Goal: Navigation & Orientation: Find specific page/section

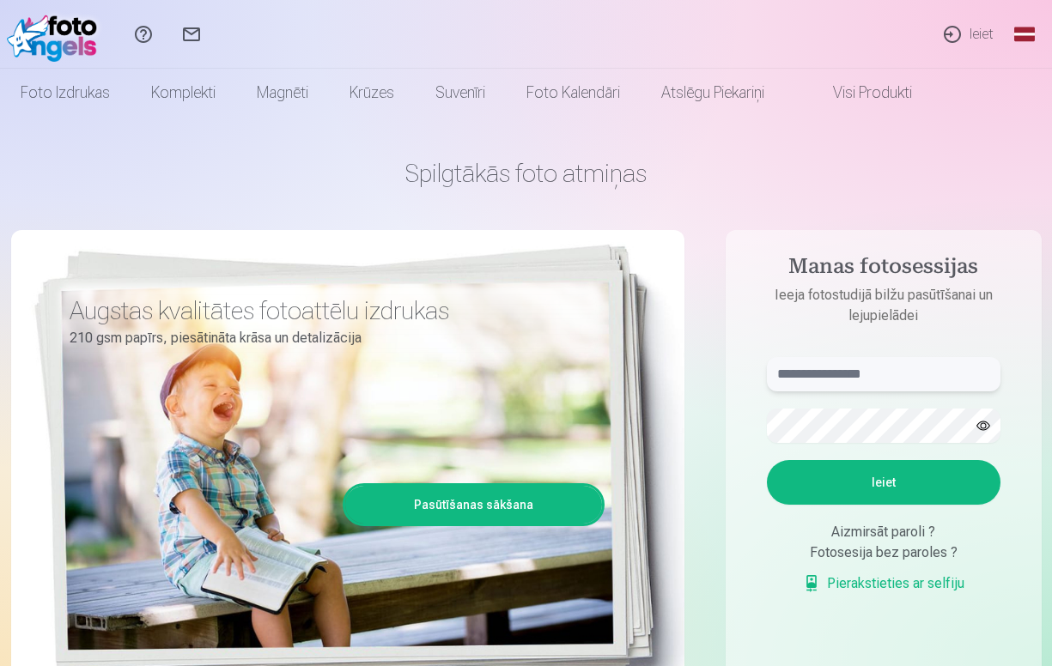
click at [885, 379] on input "text" at bounding box center [884, 374] width 234 height 34
type input "**********"
click at [895, 457] on form "**********" at bounding box center [884, 484] width 268 height 254
click at [904, 477] on button "Ieiet" at bounding box center [884, 482] width 234 height 45
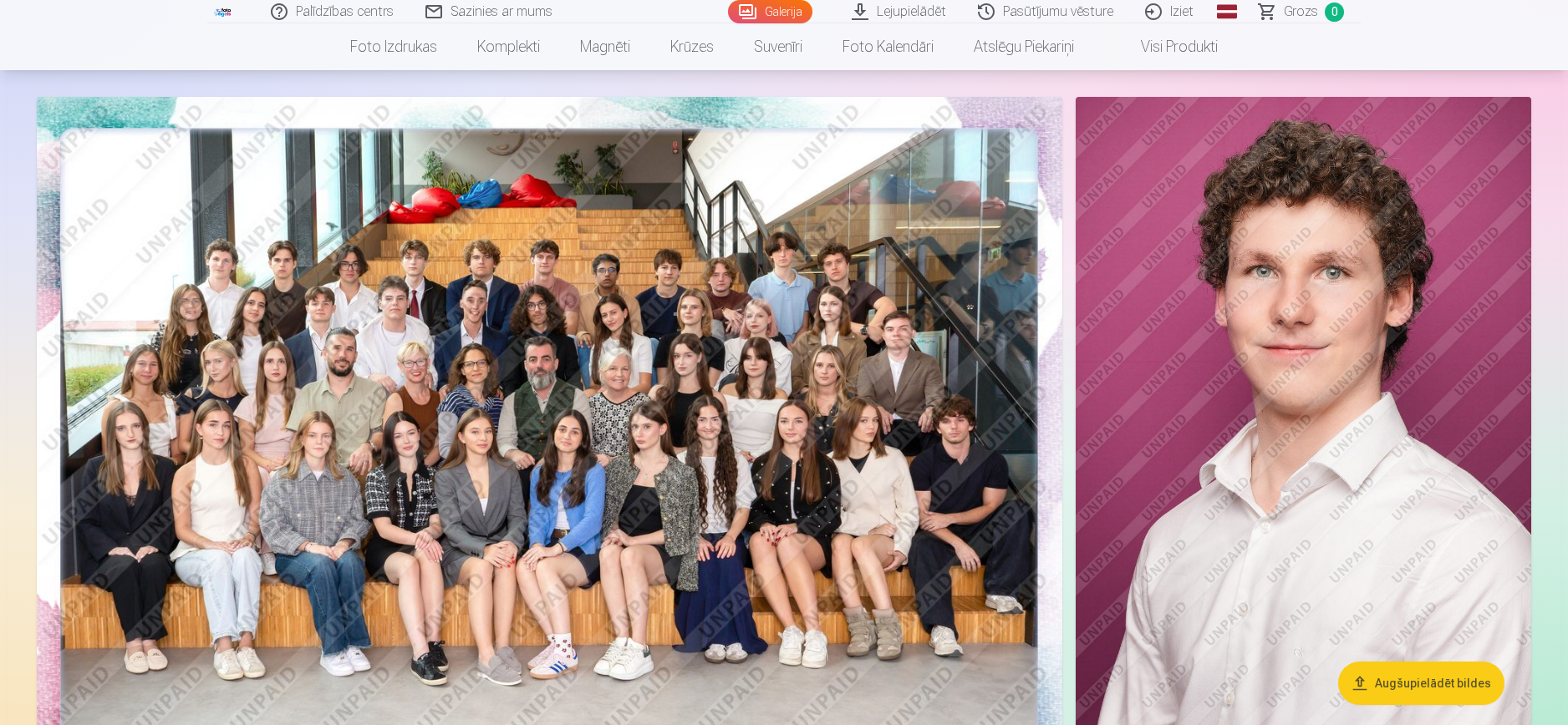
scroll to position [84, 0]
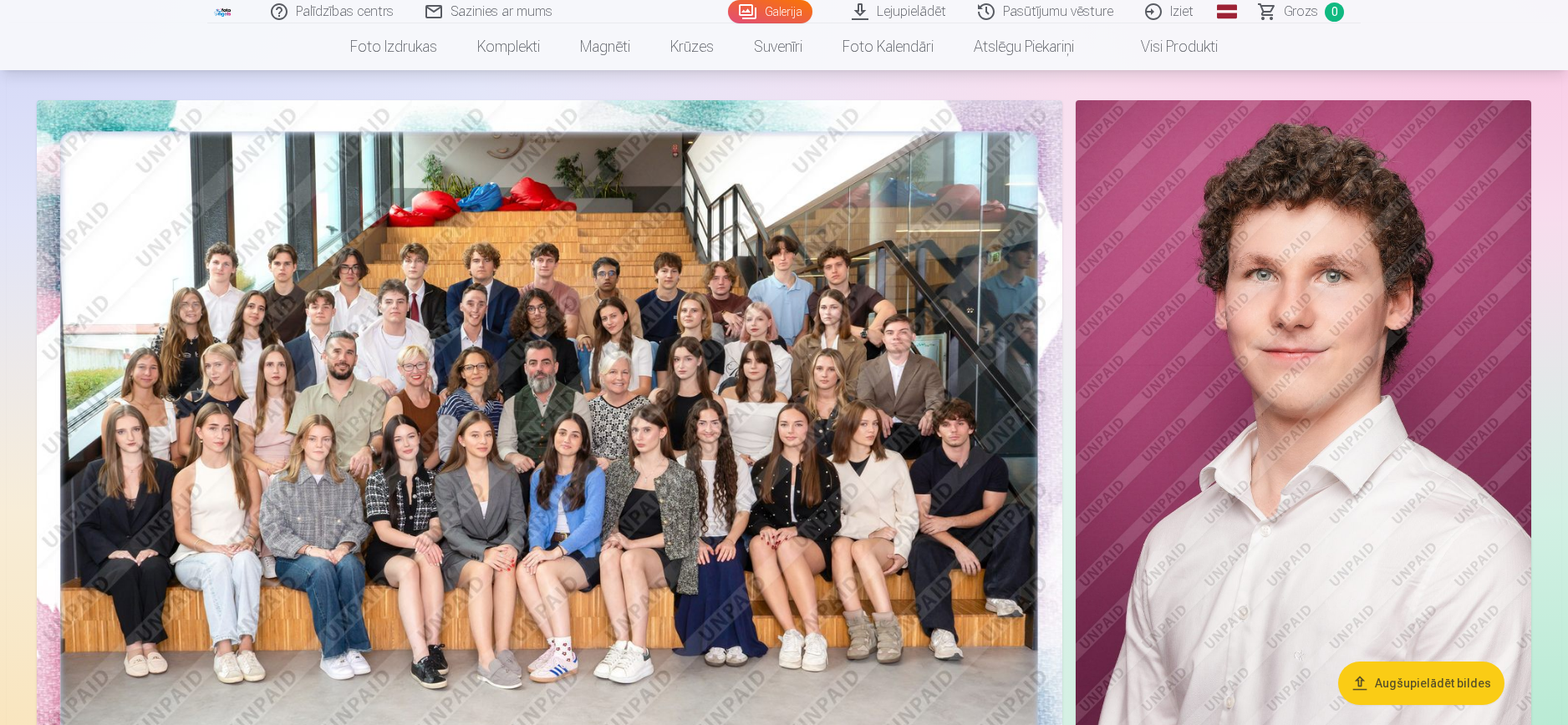
click at [1023, 420] on img at bounding box center [1303, 442] width 456 height 683
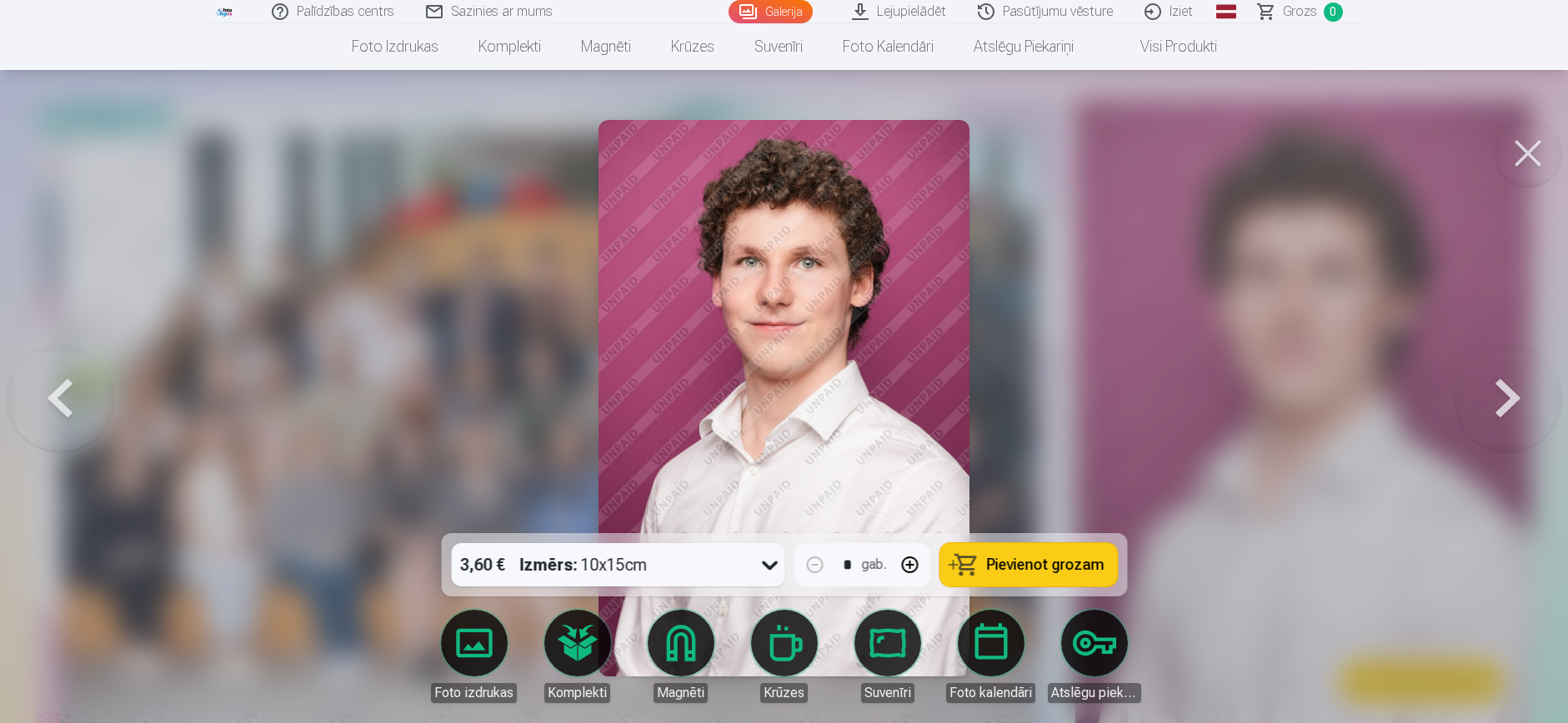
click at [1020, 394] on button at bounding box center [1508, 399] width 107 height 237
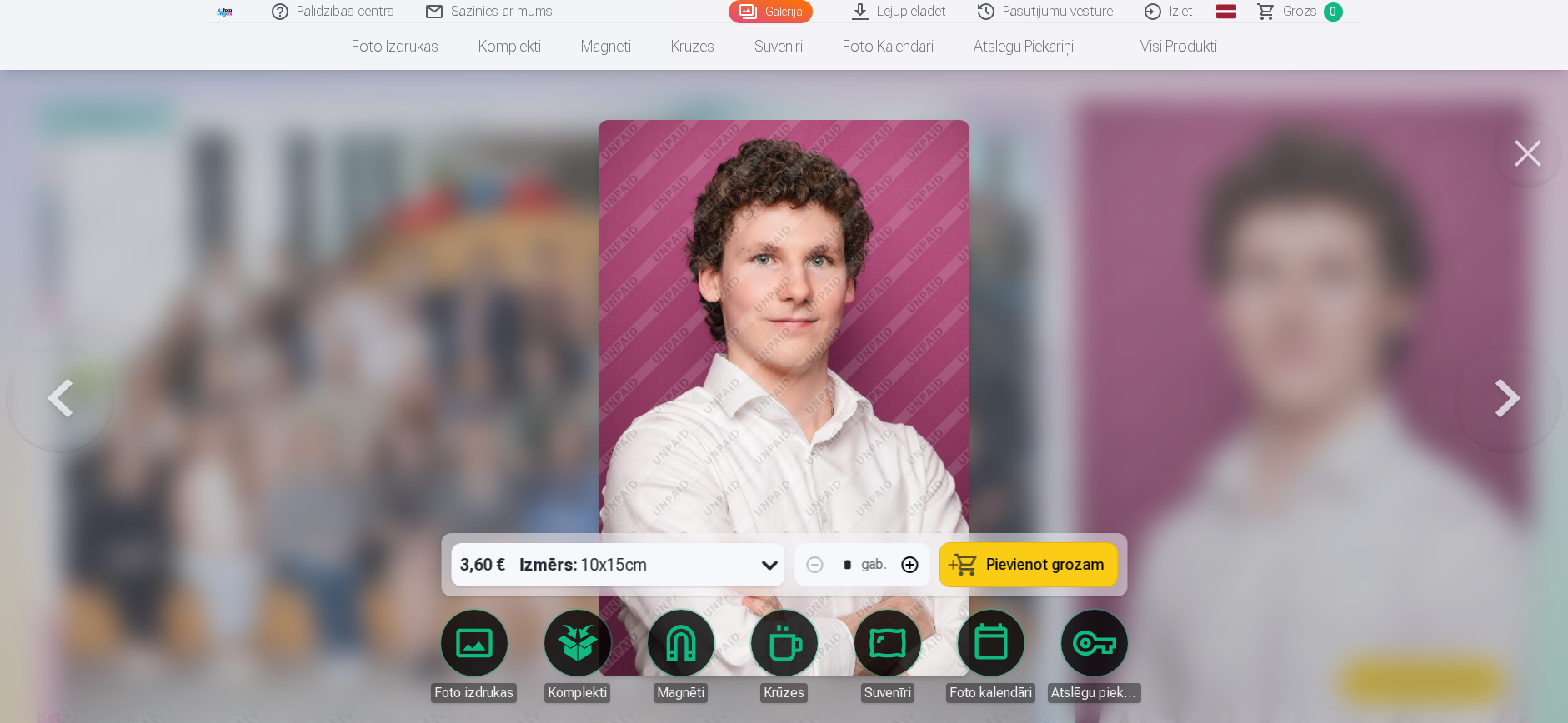
click at [1020, 394] on button at bounding box center [1508, 399] width 107 height 237
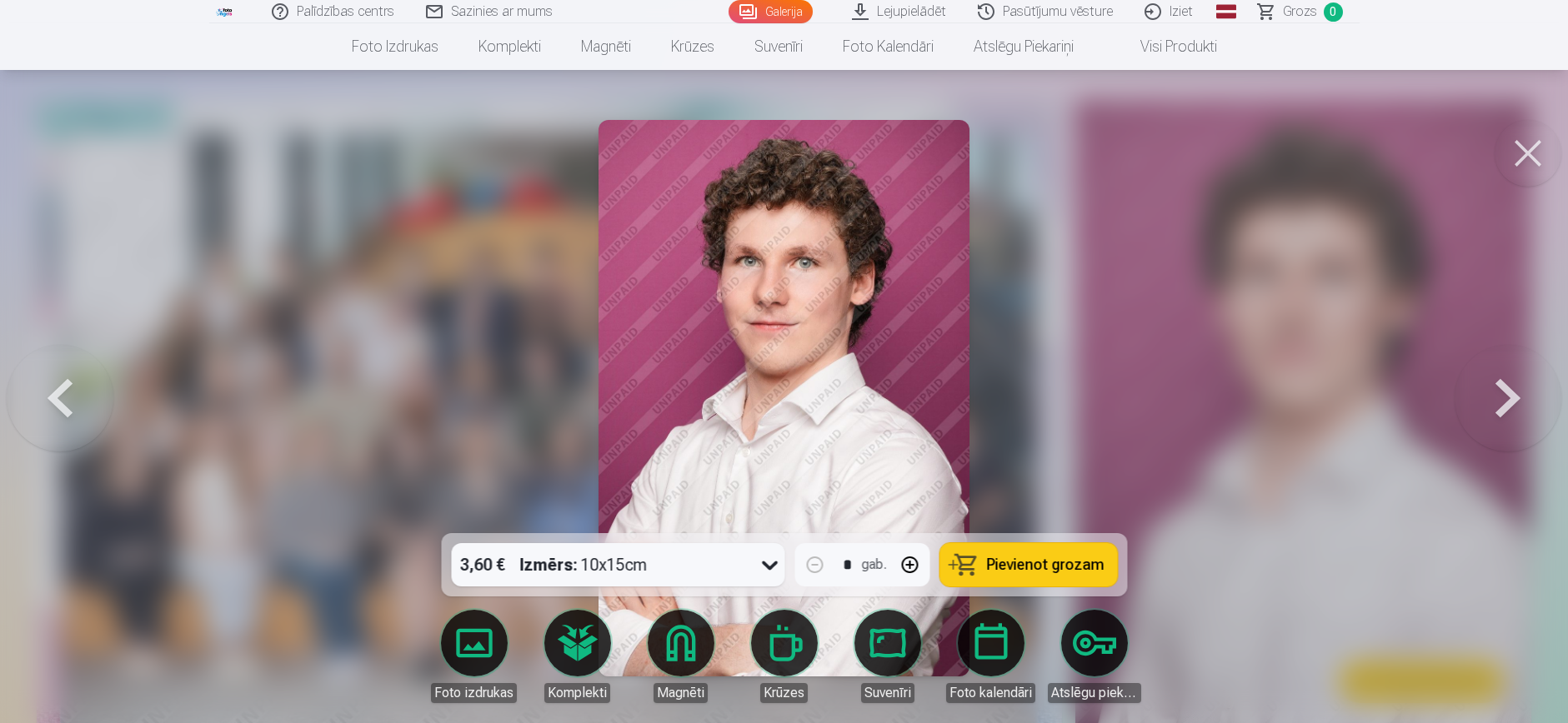
click at [1020, 394] on button at bounding box center [1508, 399] width 107 height 237
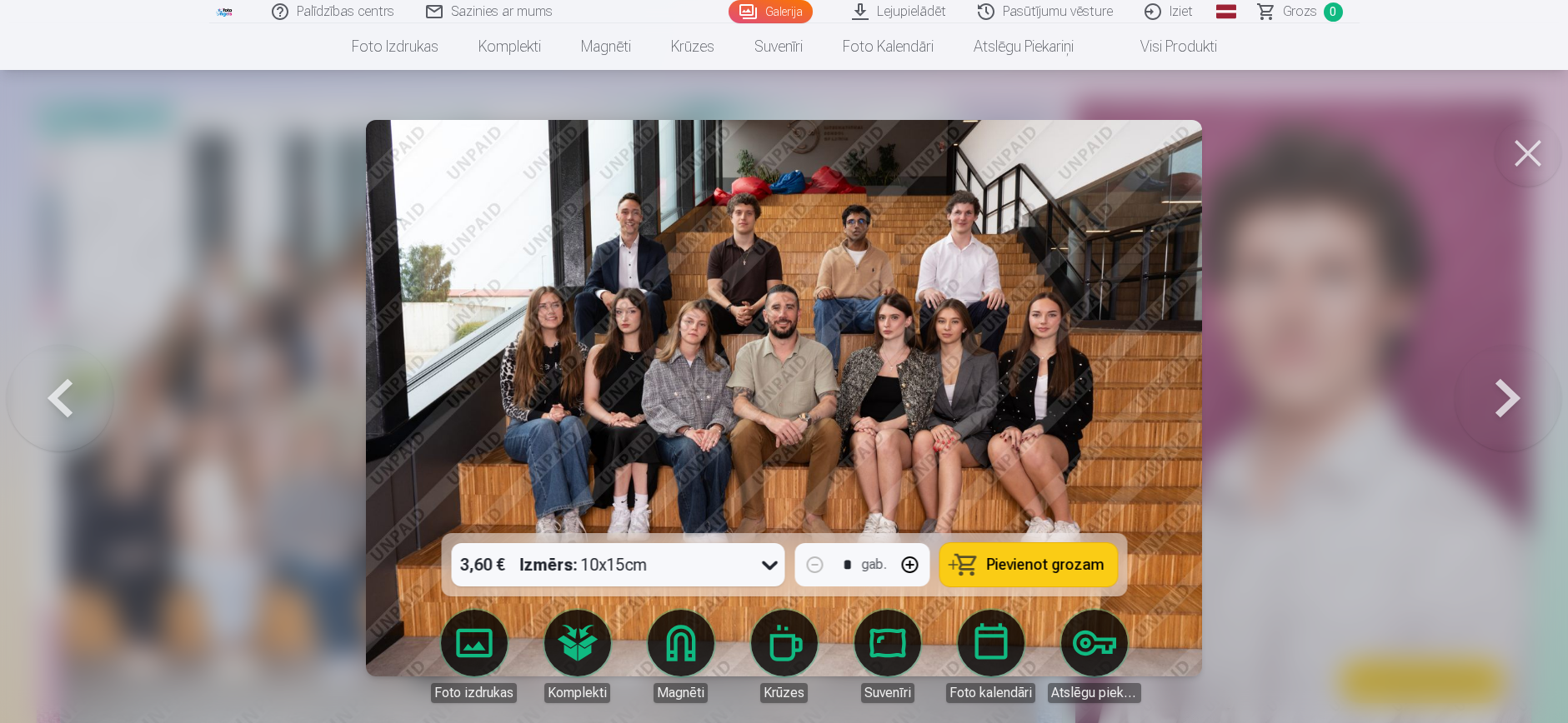
click at [1020, 395] on button at bounding box center [1508, 399] width 107 height 237
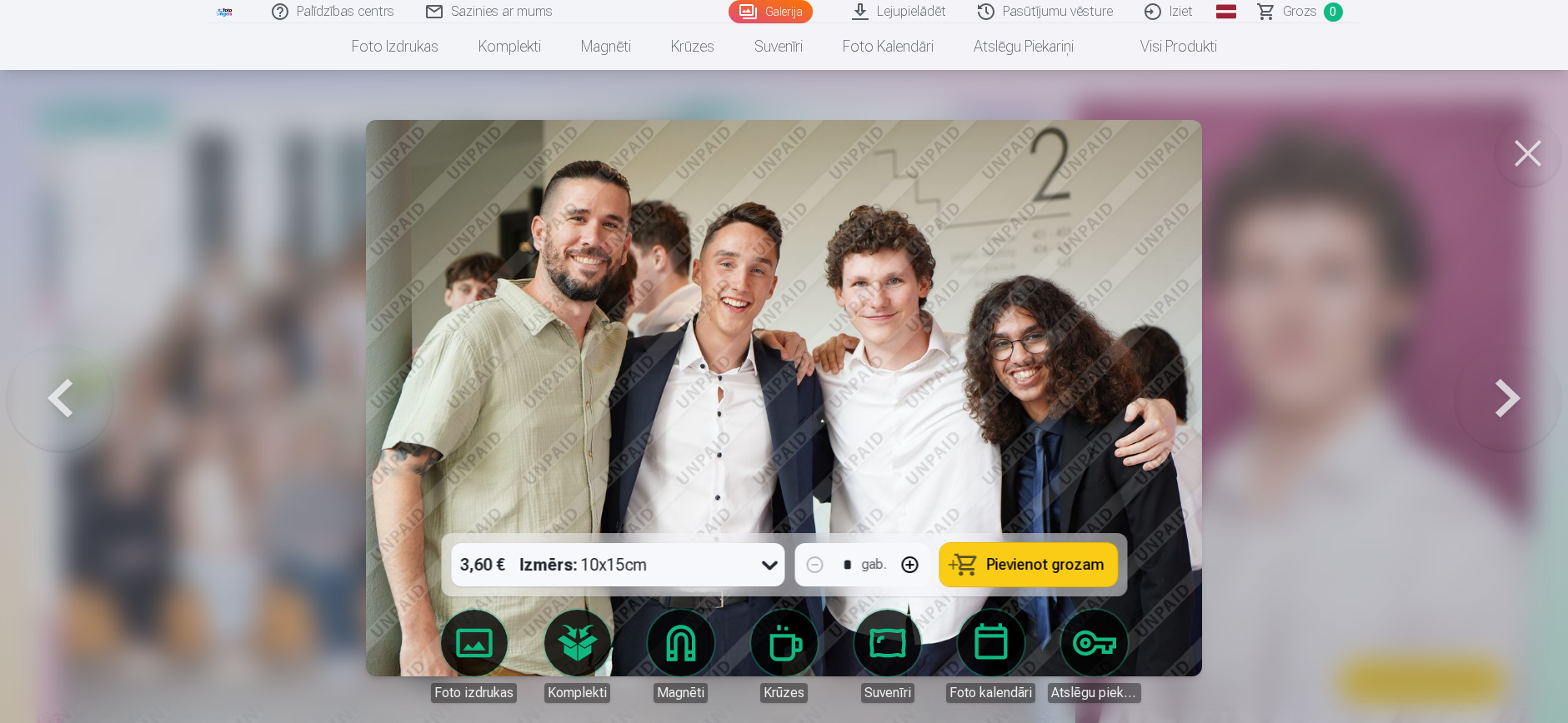
click at [1020, 408] on button at bounding box center [1508, 399] width 107 height 237
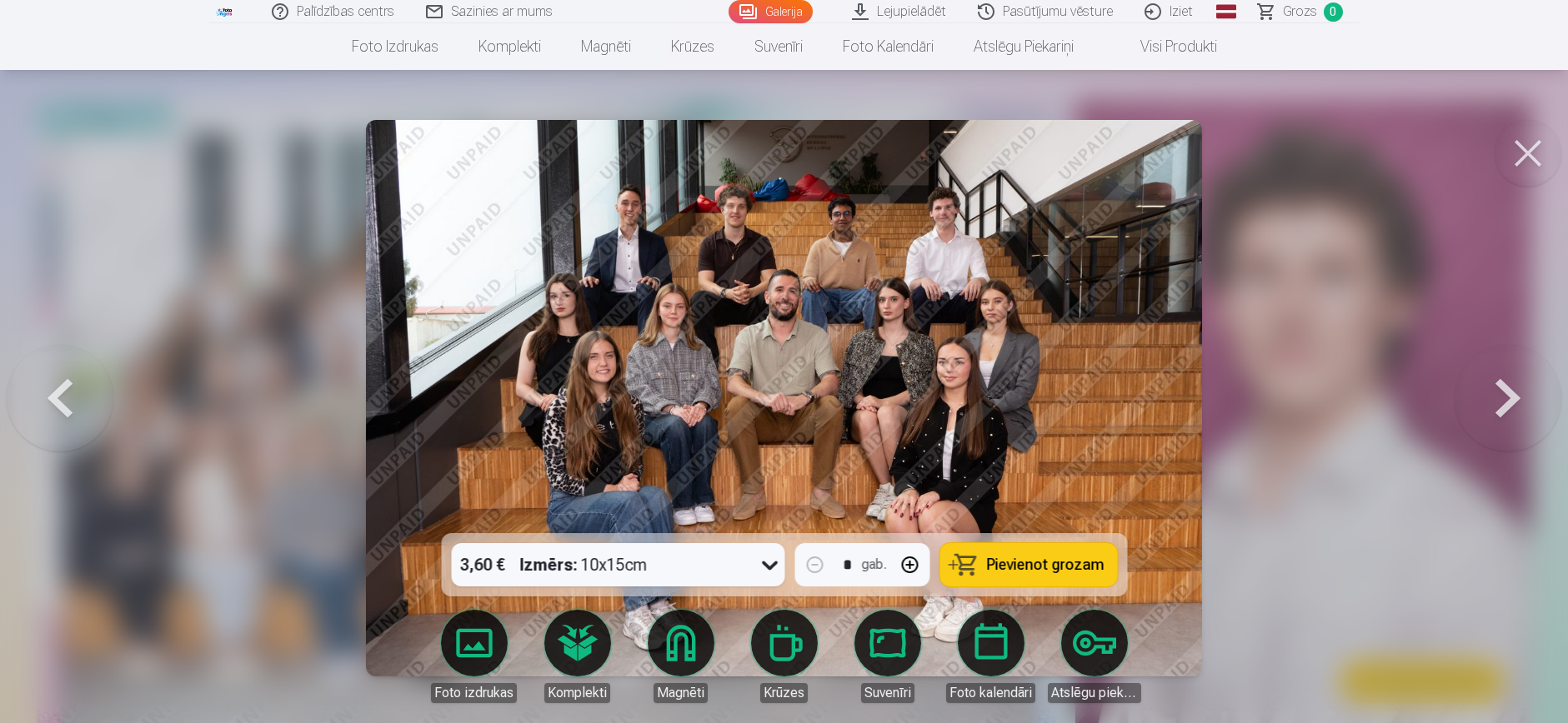
click at [1020, 433] on button at bounding box center [1508, 399] width 107 height 237
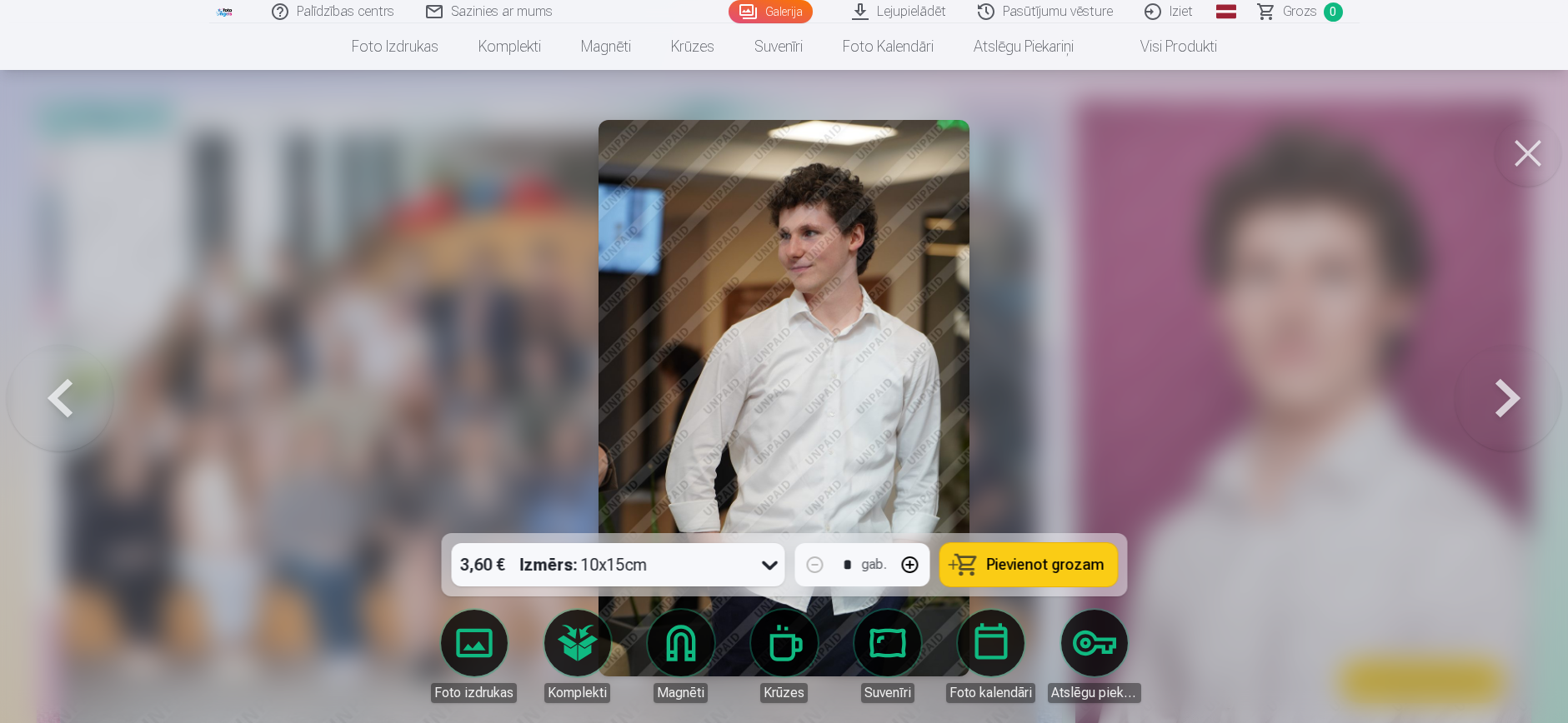
click at [1020, 391] on button at bounding box center [1508, 399] width 107 height 237
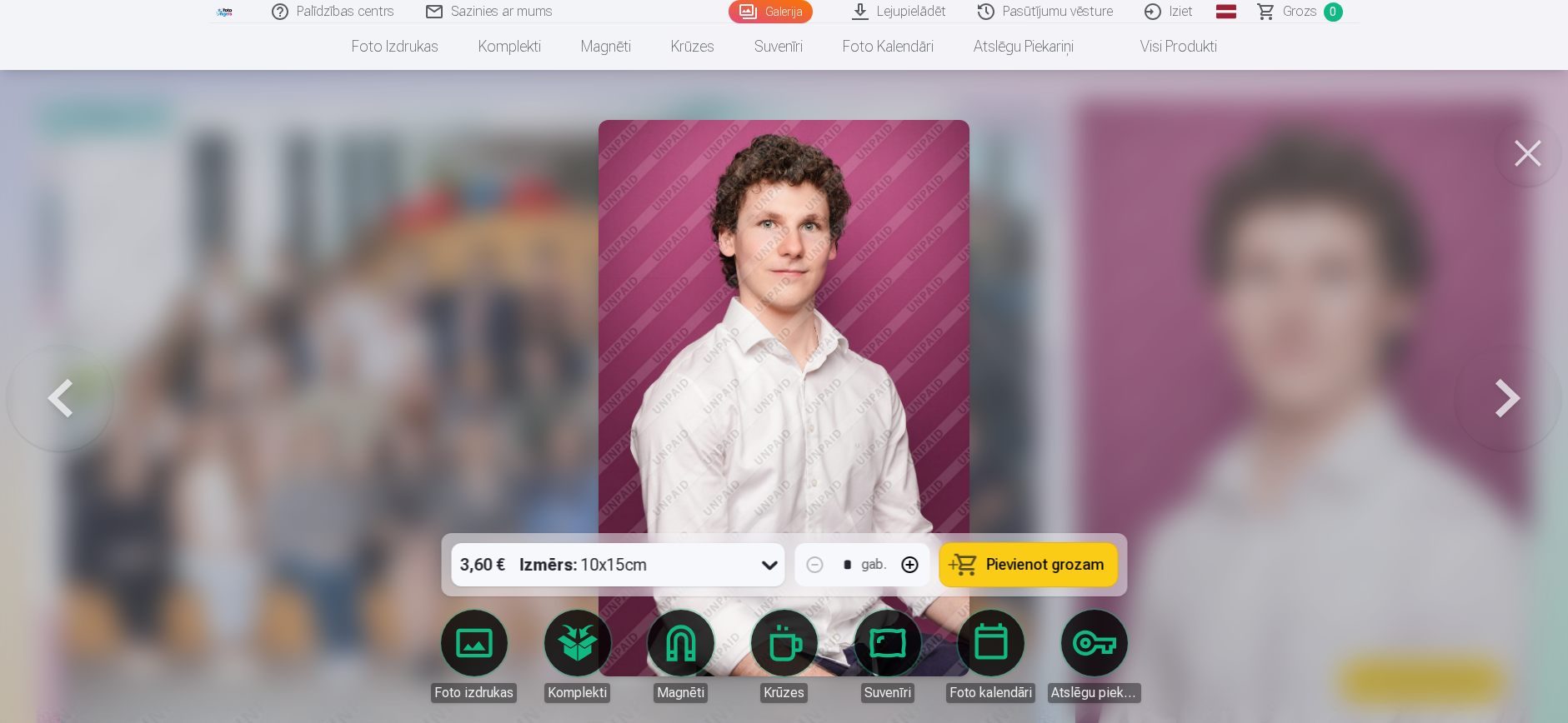
click at [722, 337] on img at bounding box center [784, 399] width 371 height 557
click at [1020, 401] on button at bounding box center [1508, 399] width 107 height 237
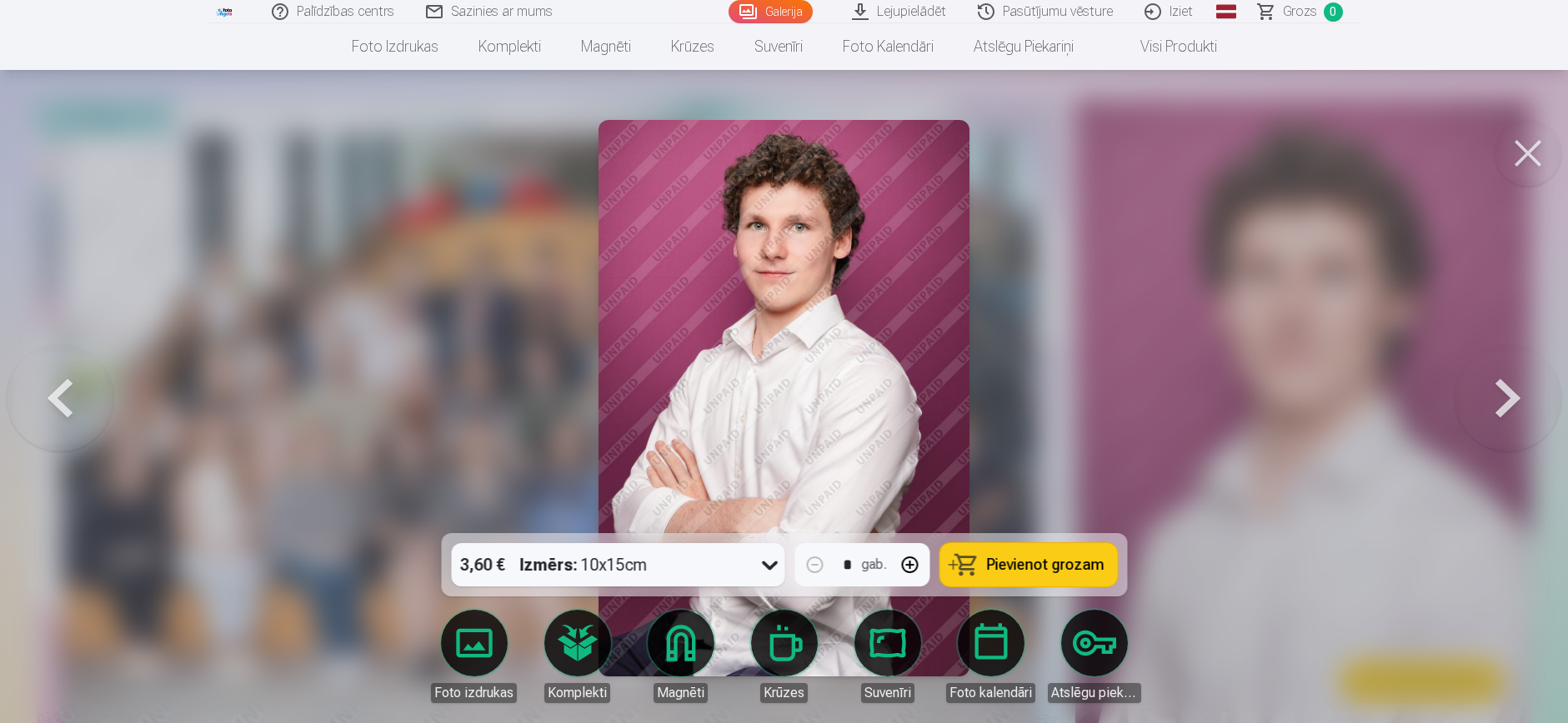
click at [1020, 407] on button at bounding box center [1508, 399] width 107 height 237
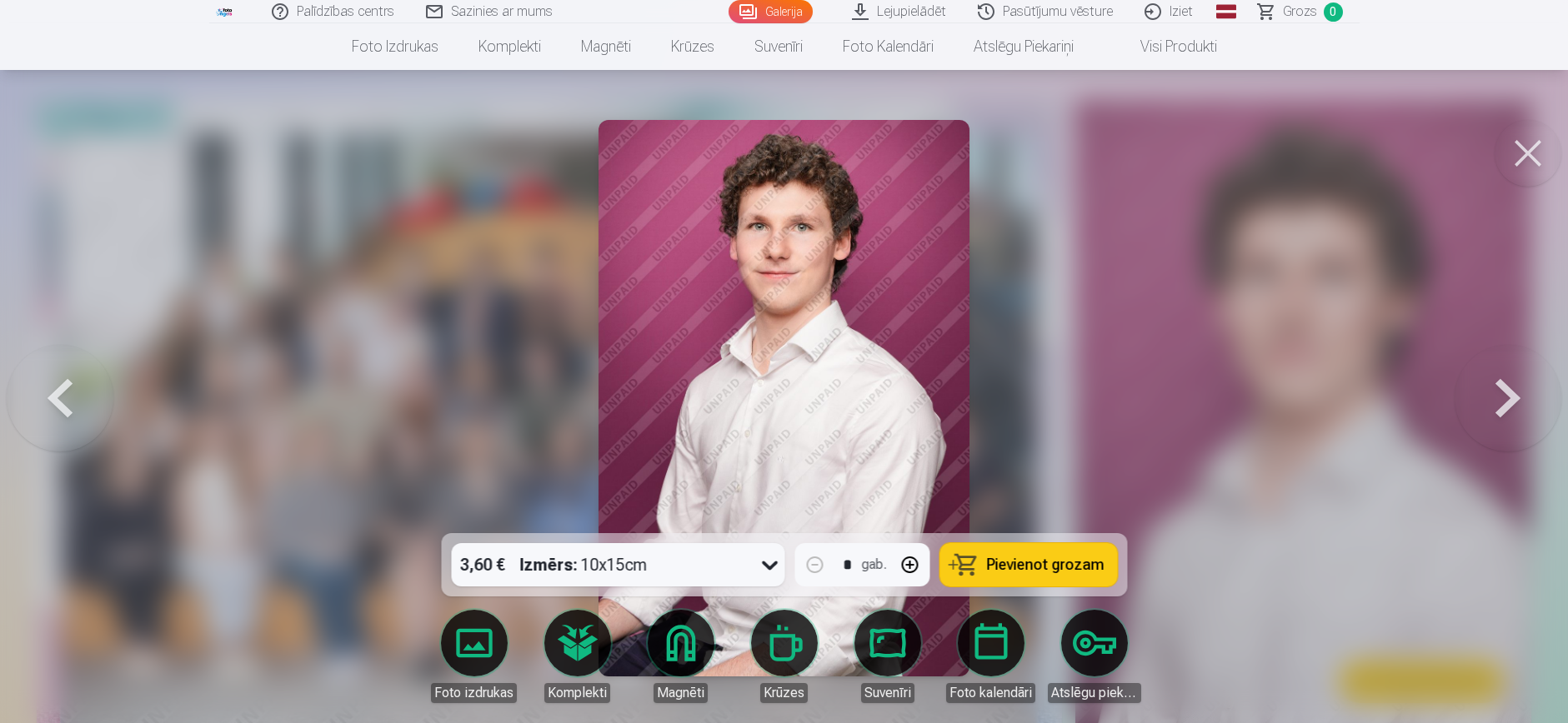
click at [1020, 407] on button at bounding box center [1508, 399] width 107 height 237
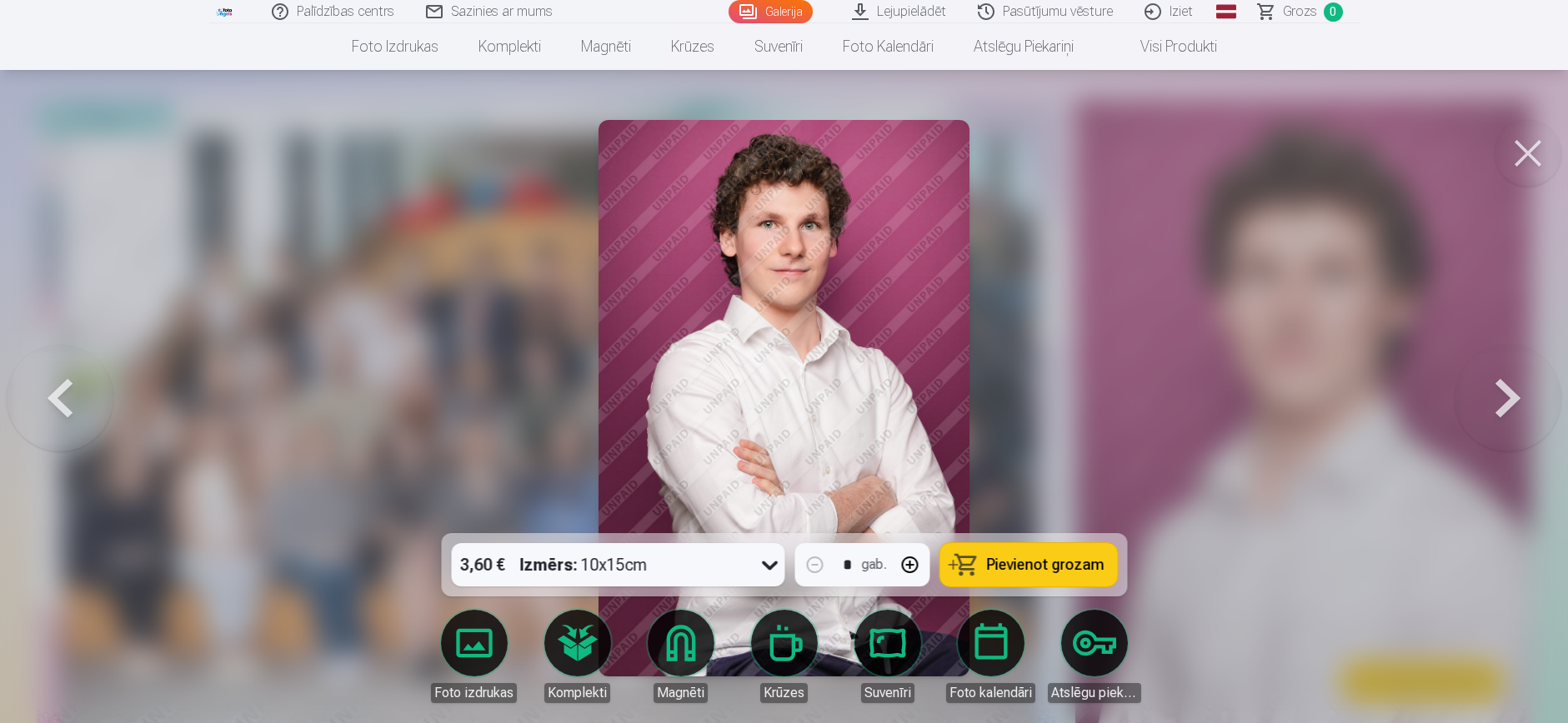
click at [1020, 382] on button at bounding box center [1508, 399] width 107 height 237
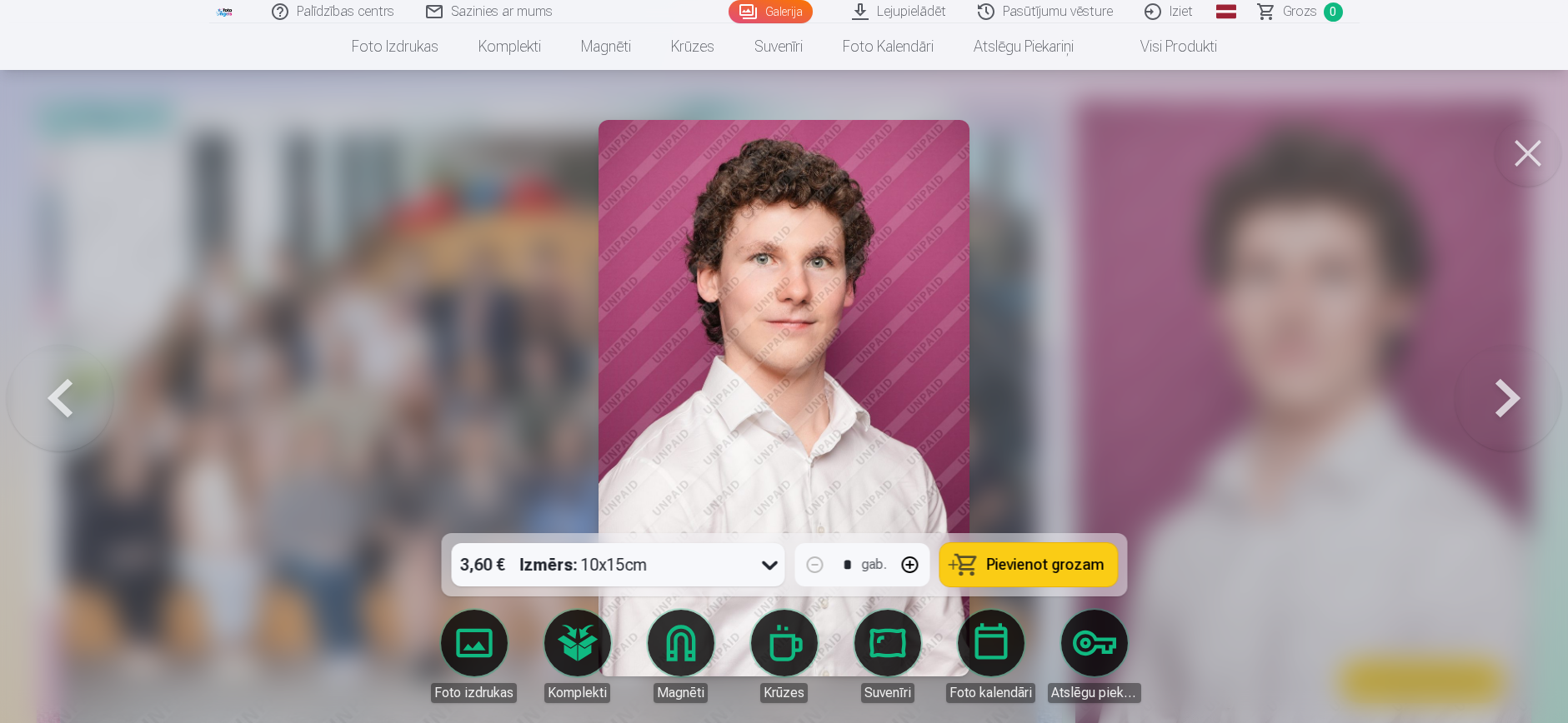
click at [1020, 405] on button at bounding box center [1508, 399] width 107 height 237
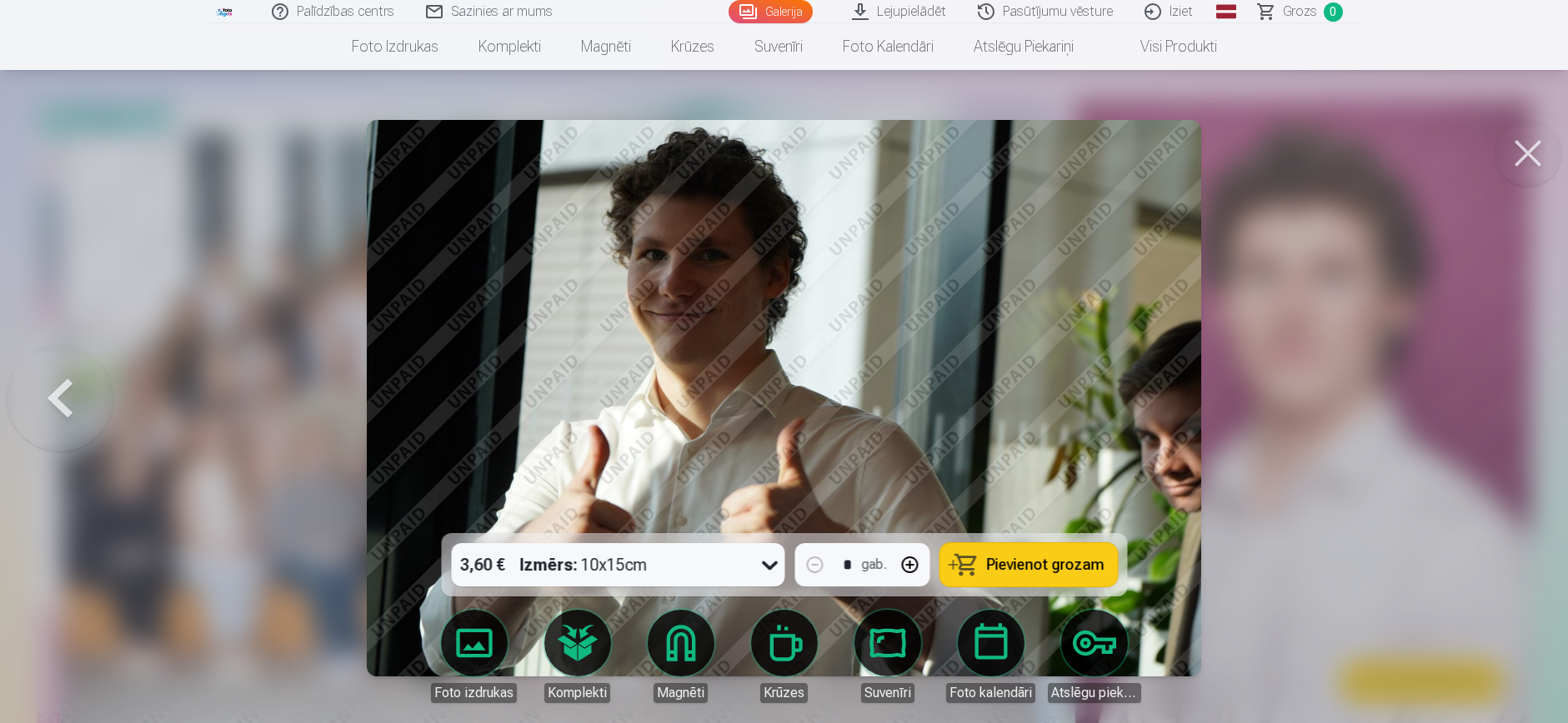
click at [1020, 430] on div at bounding box center [784, 361] width 1568 height 723
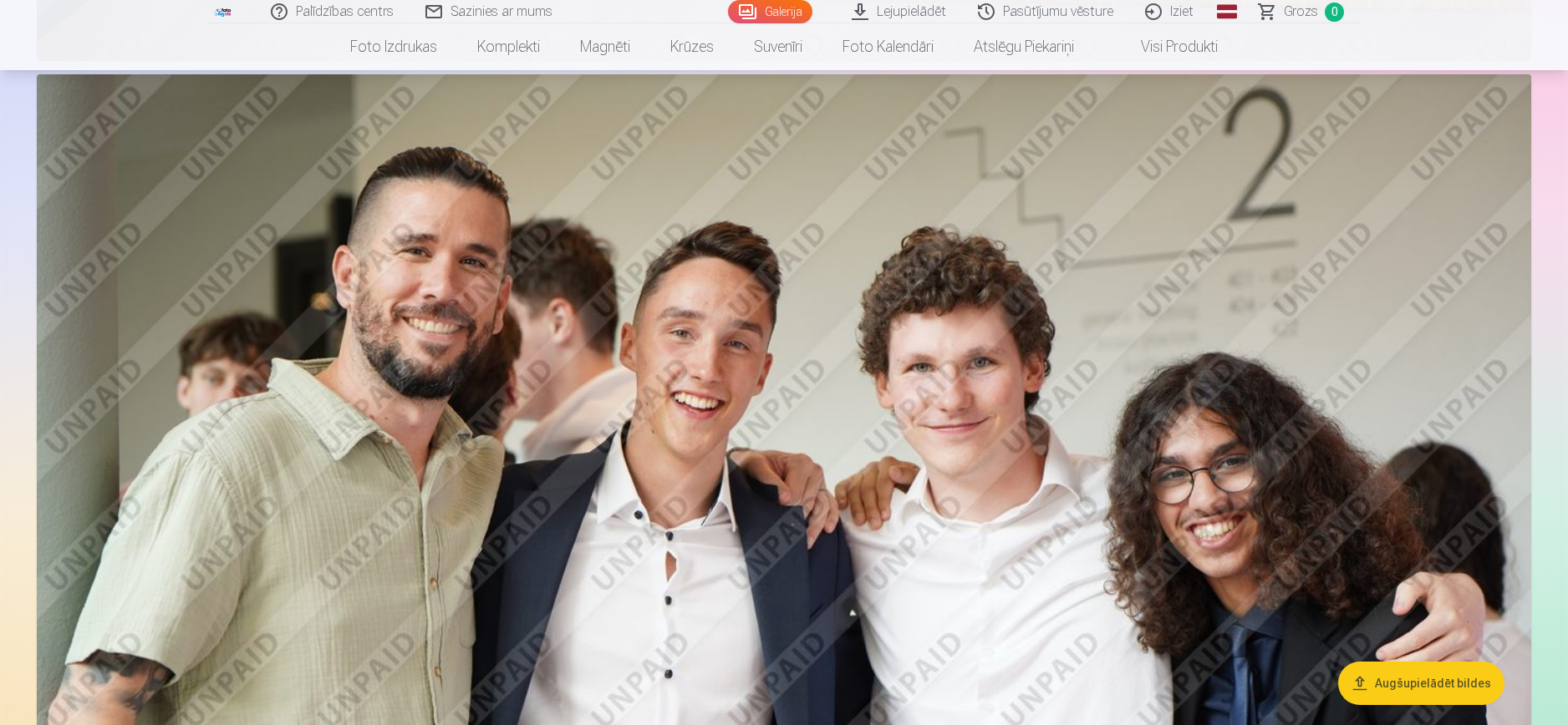
scroll to position [3008, 0]
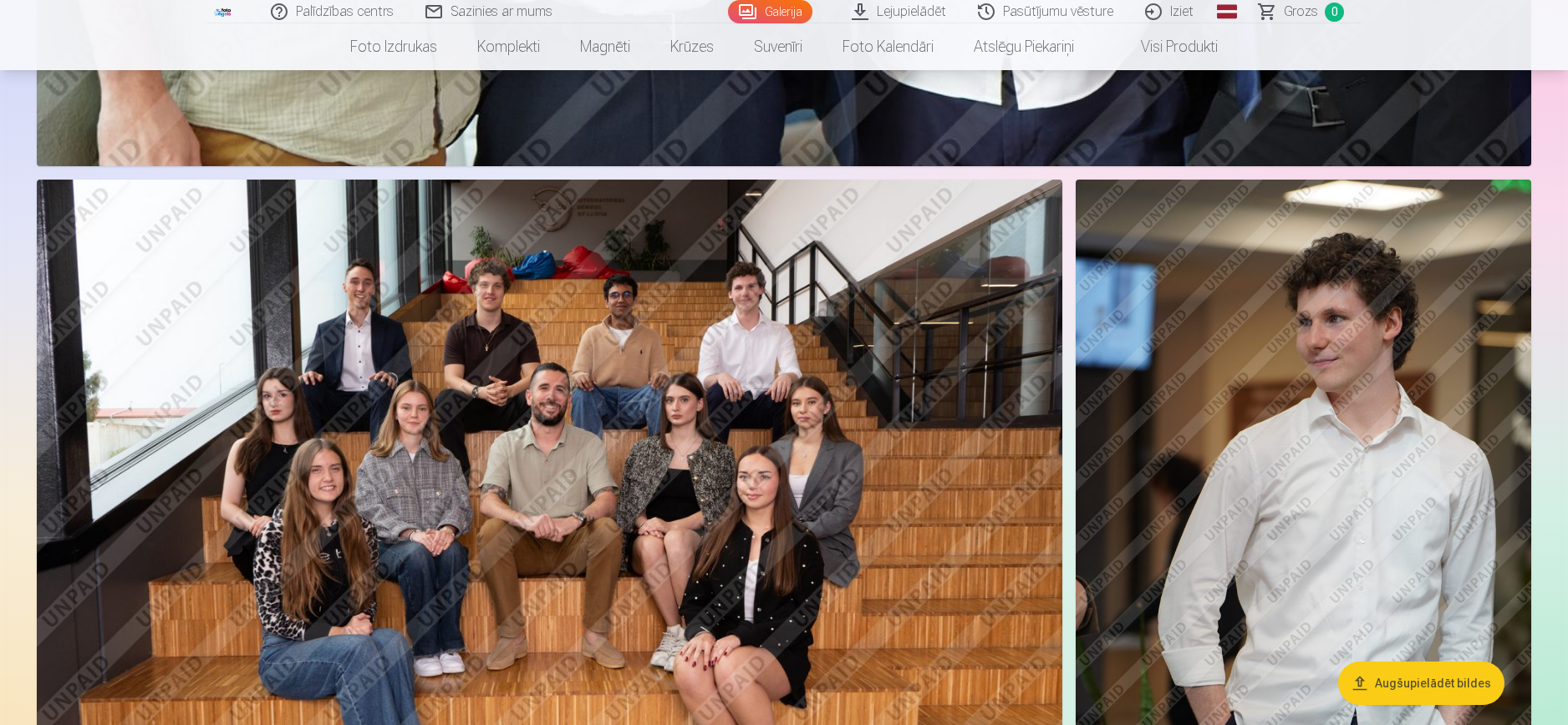
click at [622, 377] on img at bounding box center [550, 522] width 1026 height 683
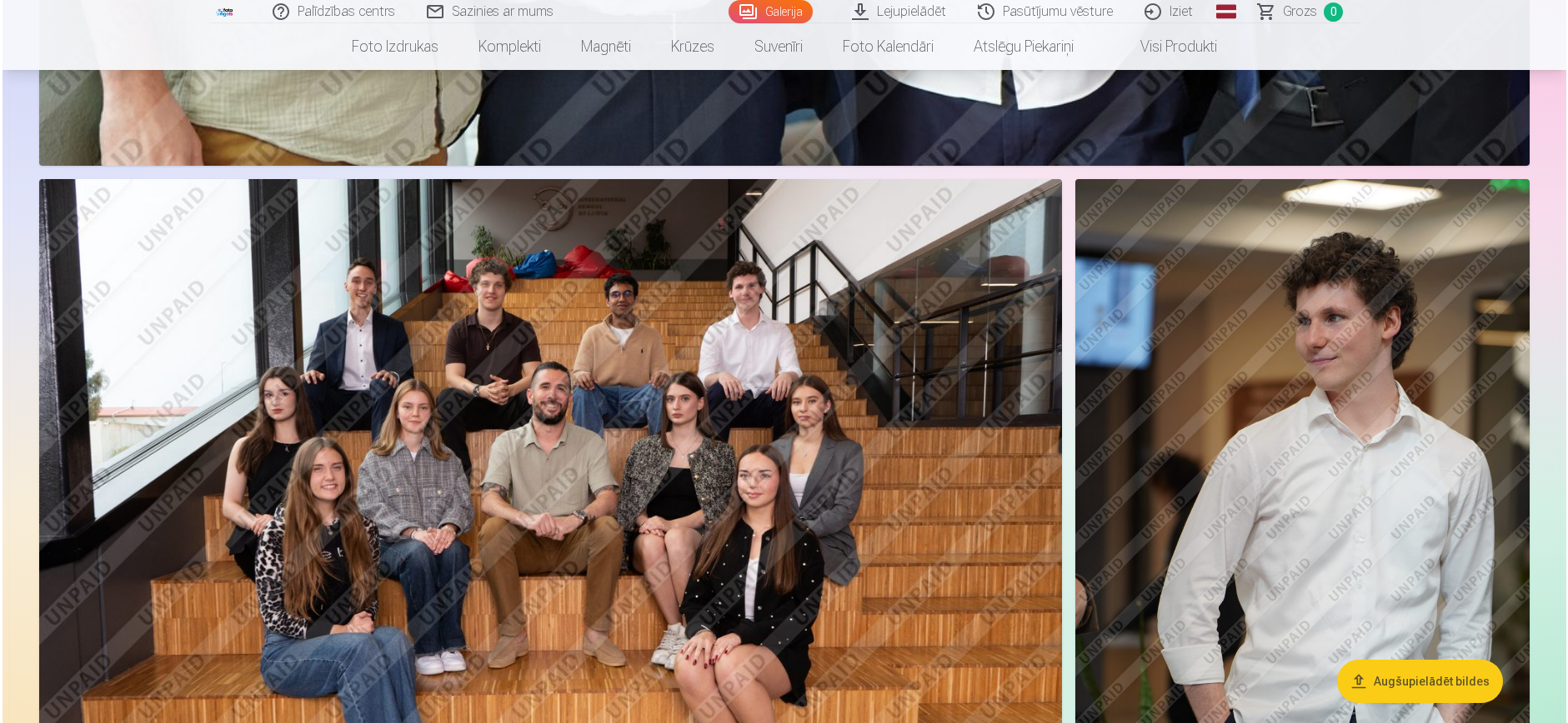
scroll to position [3842, 0]
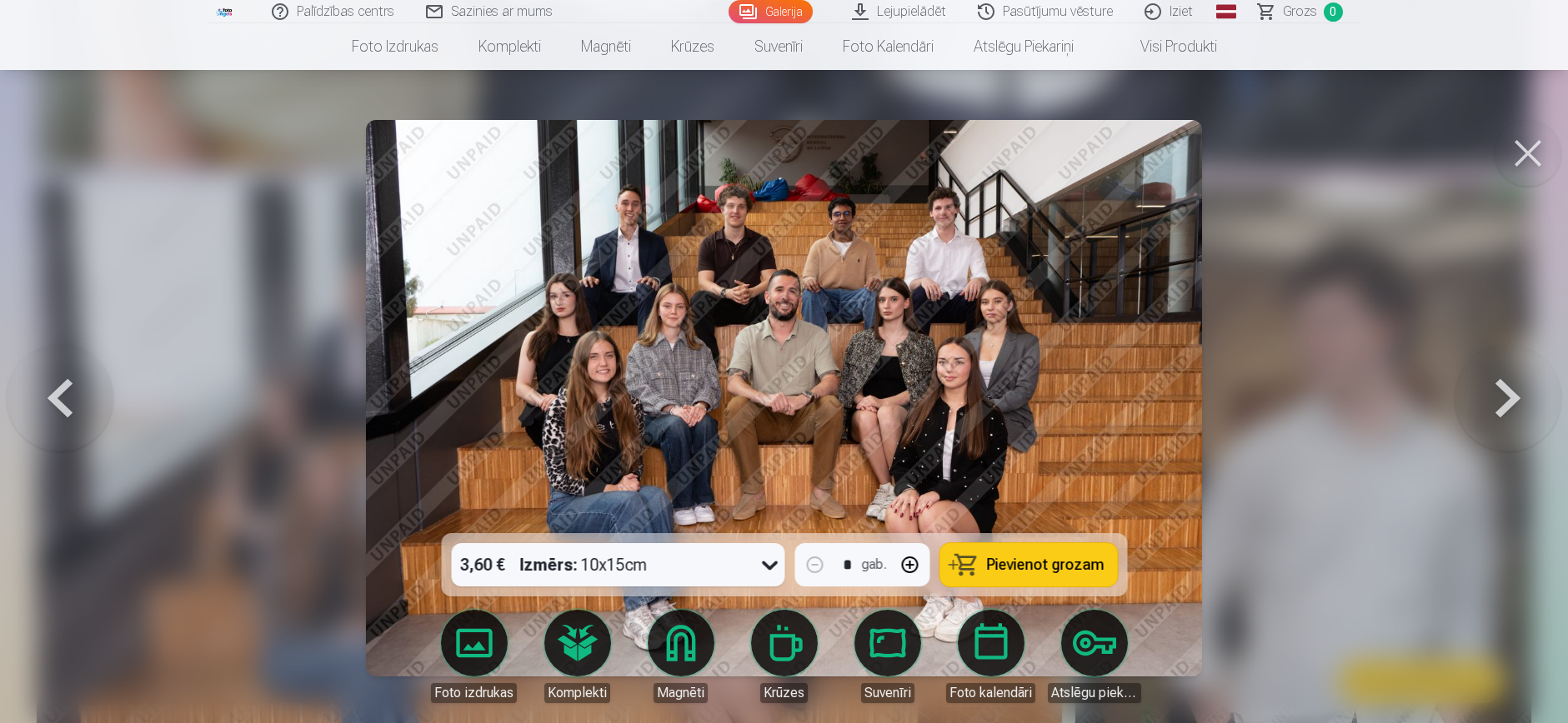
click at [1020, 402] on button at bounding box center [1508, 399] width 107 height 237
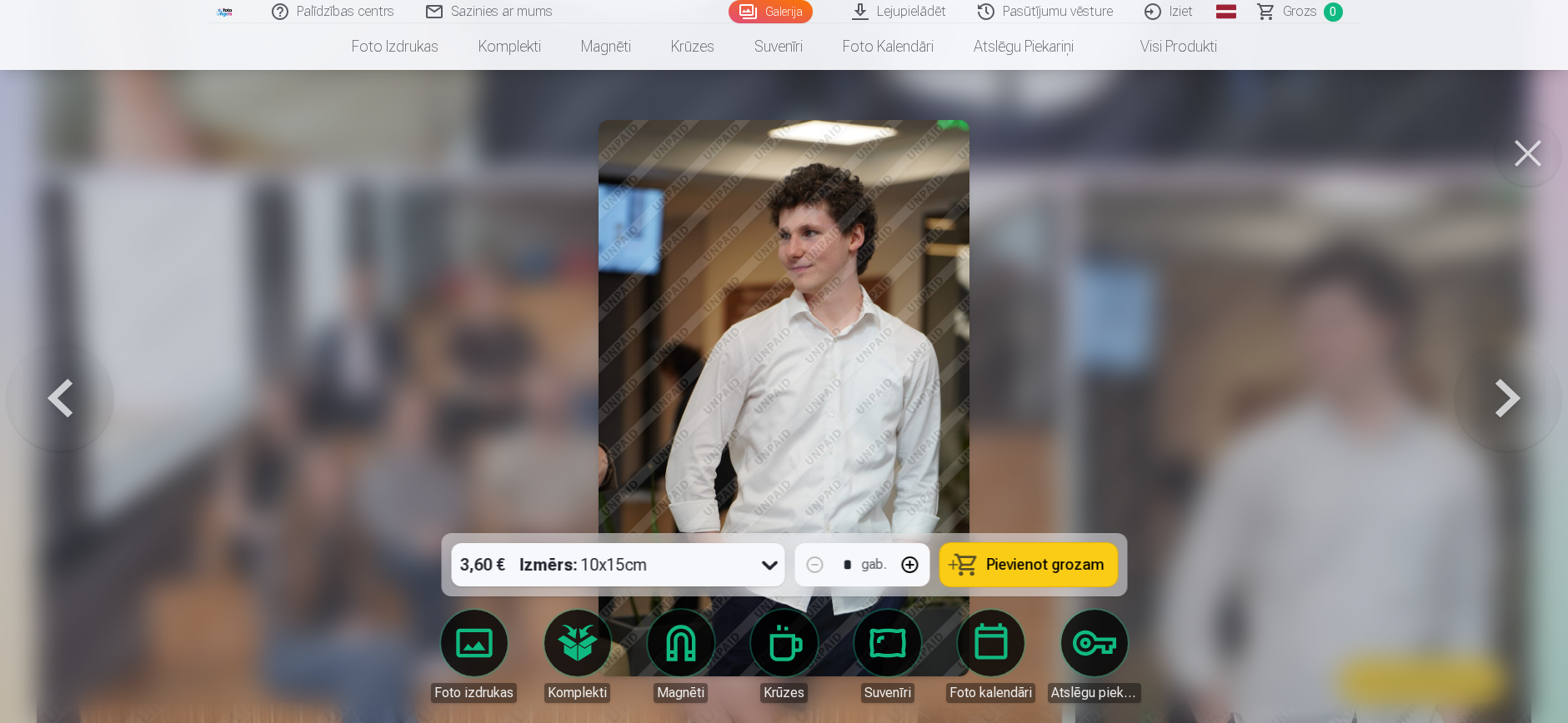
click at [1020, 410] on button at bounding box center [1508, 399] width 107 height 237
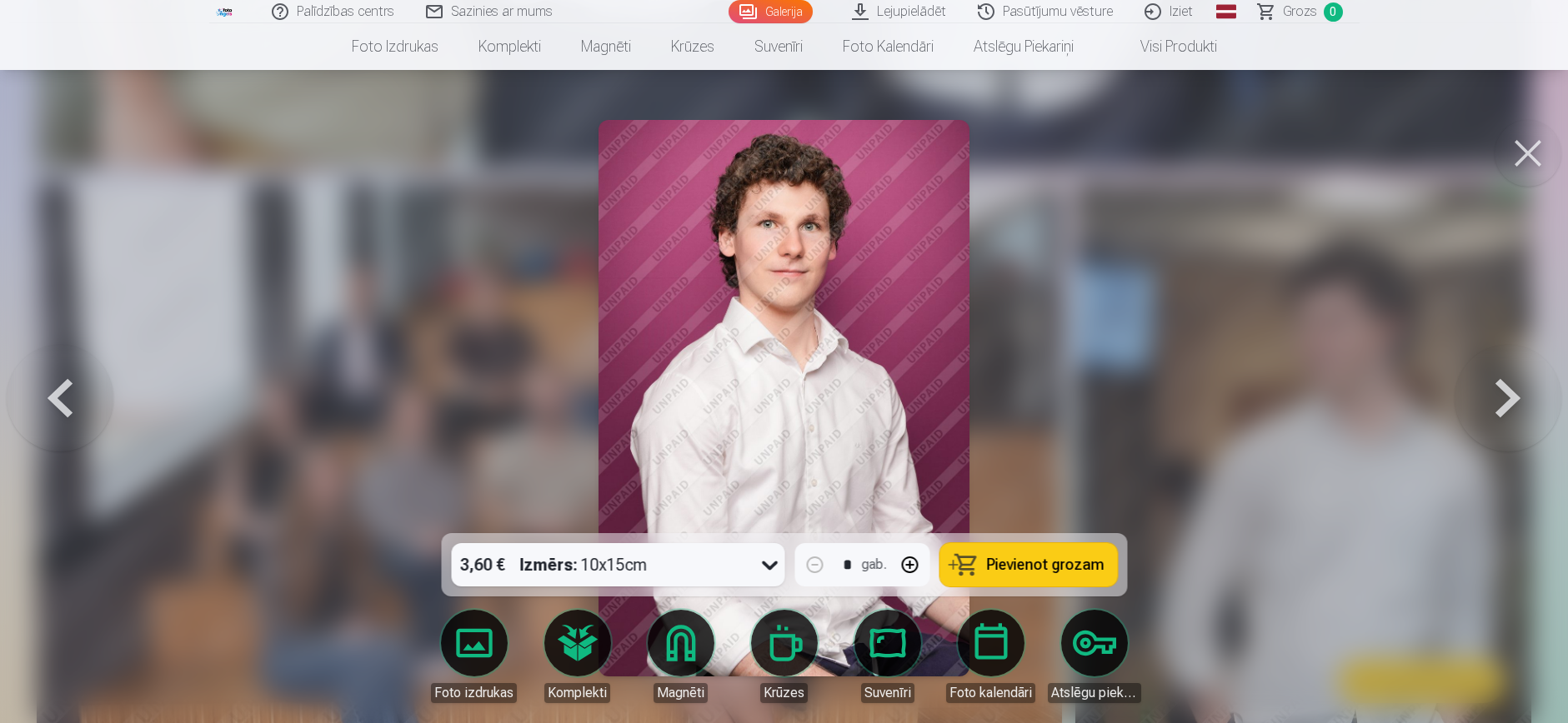
click at [1020, 410] on button at bounding box center [1508, 399] width 107 height 237
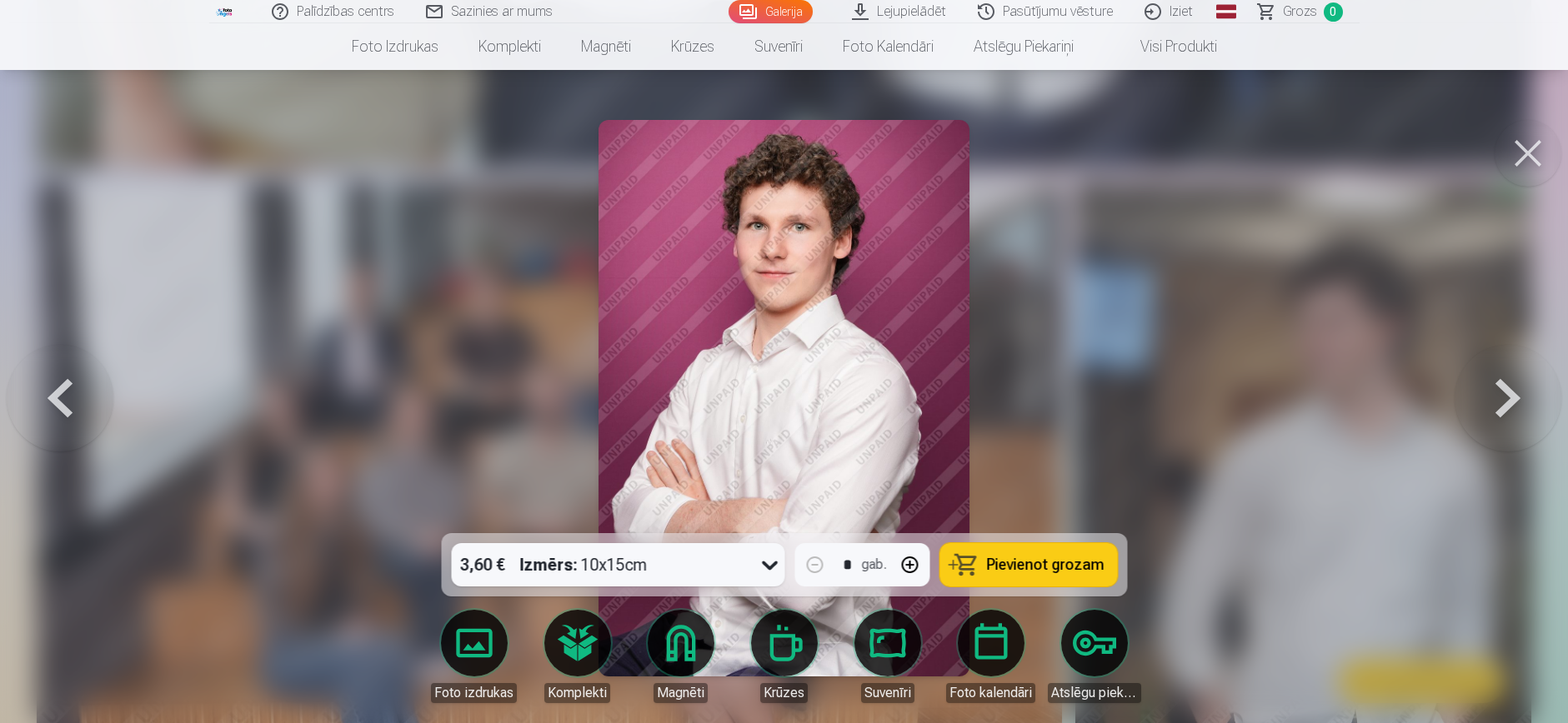
click at [1020, 410] on button at bounding box center [1508, 399] width 107 height 237
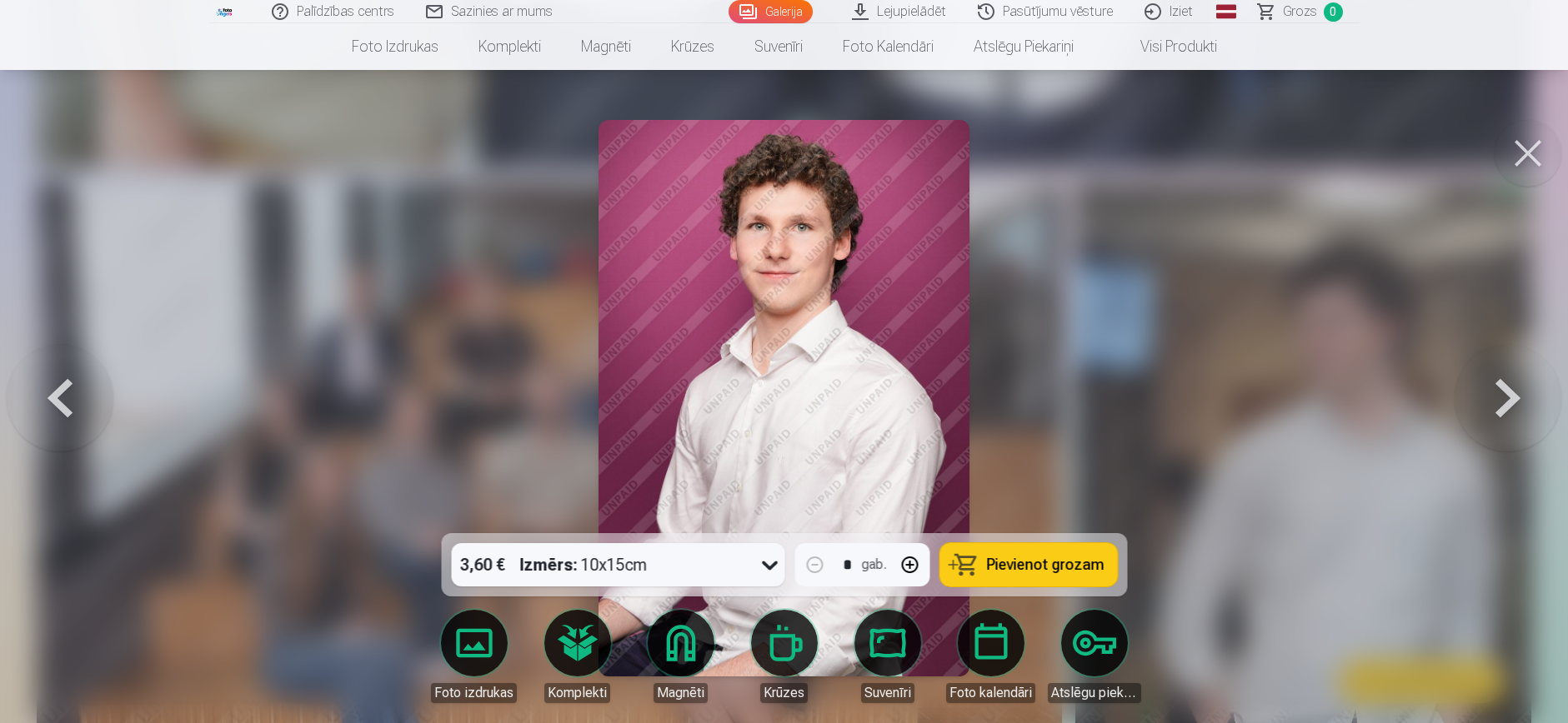
click at [1020, 387] on button at bounding box center [1508, 399] width 107 height 237
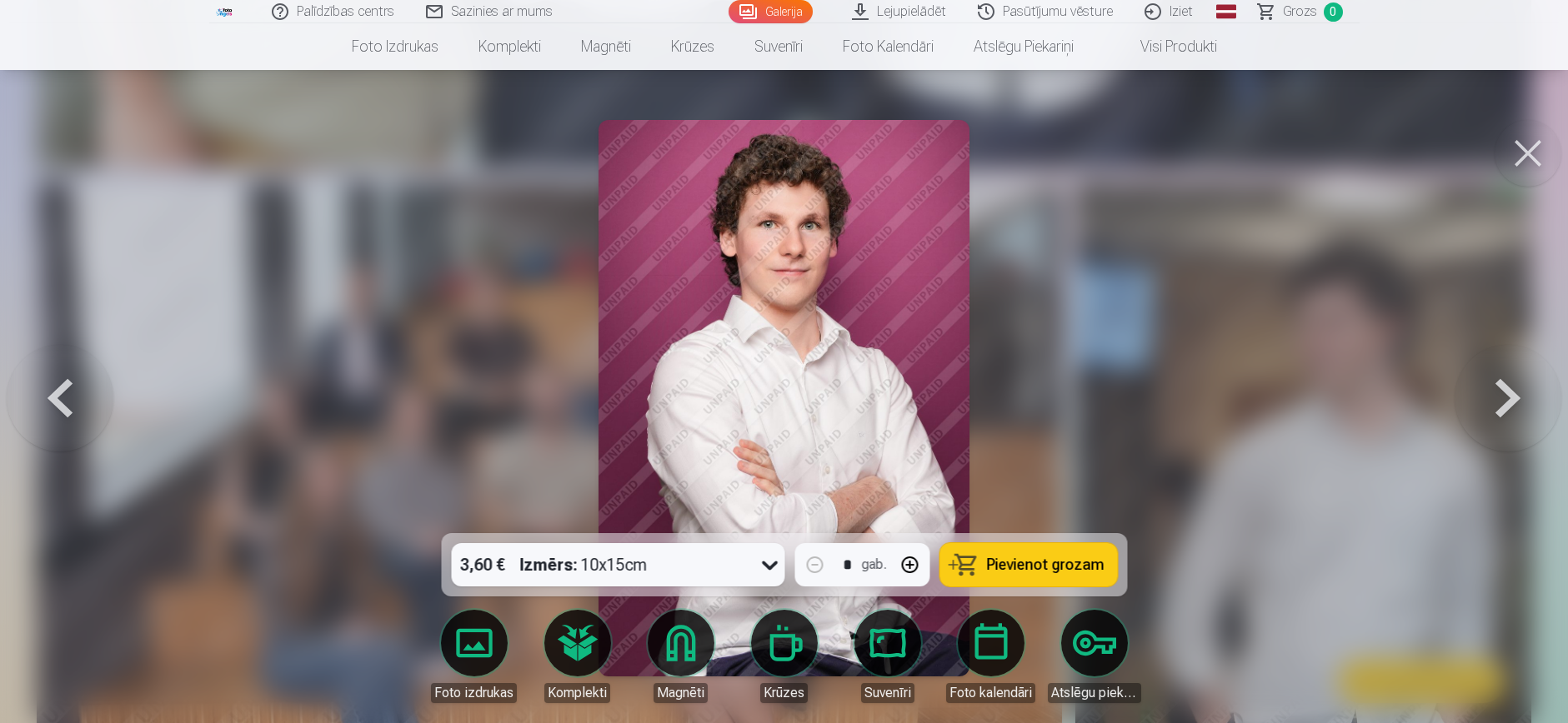
click at [1020, 389] on button at bounding box center [1508, 399] width 107 height 237
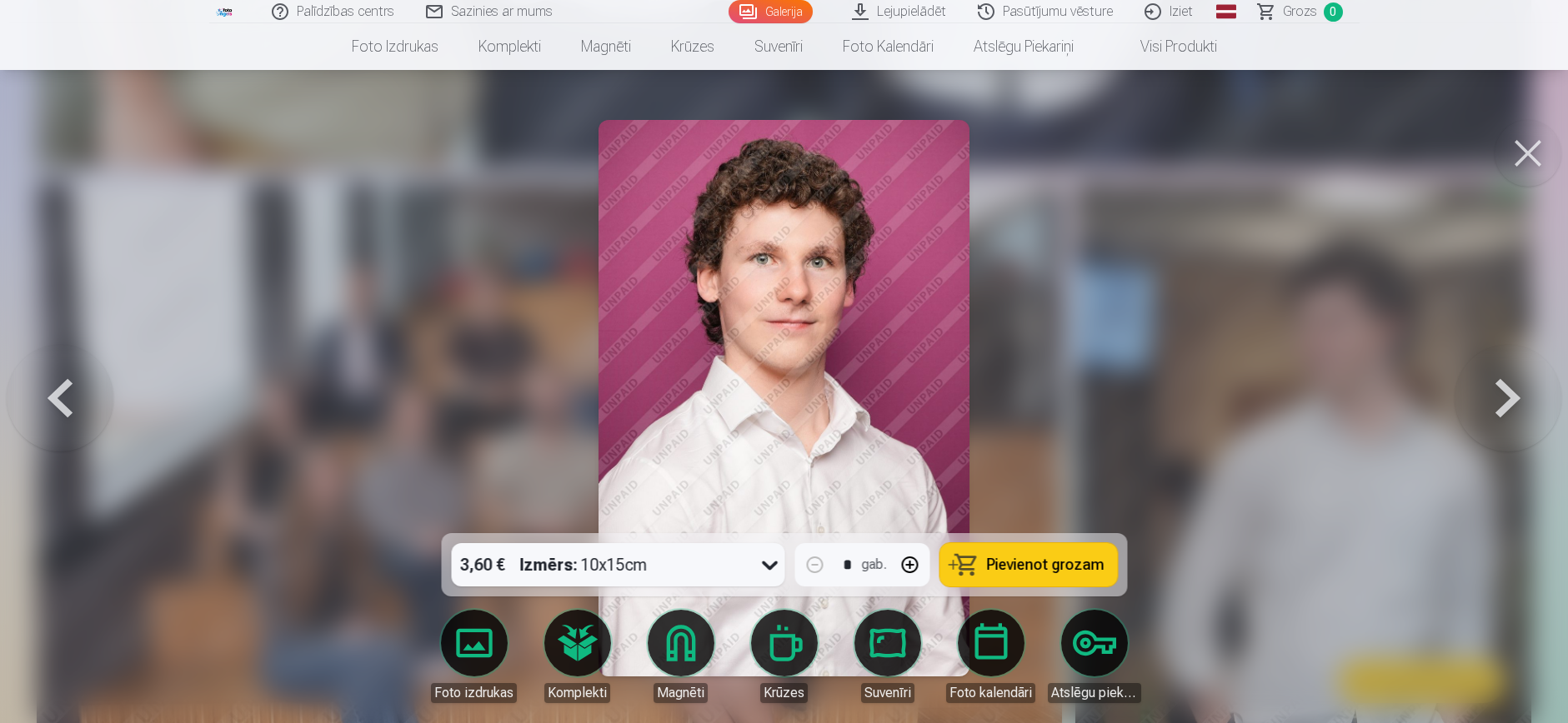
click at [1020, 389] on button at bounding box center [1508, 399] width 107 height 237
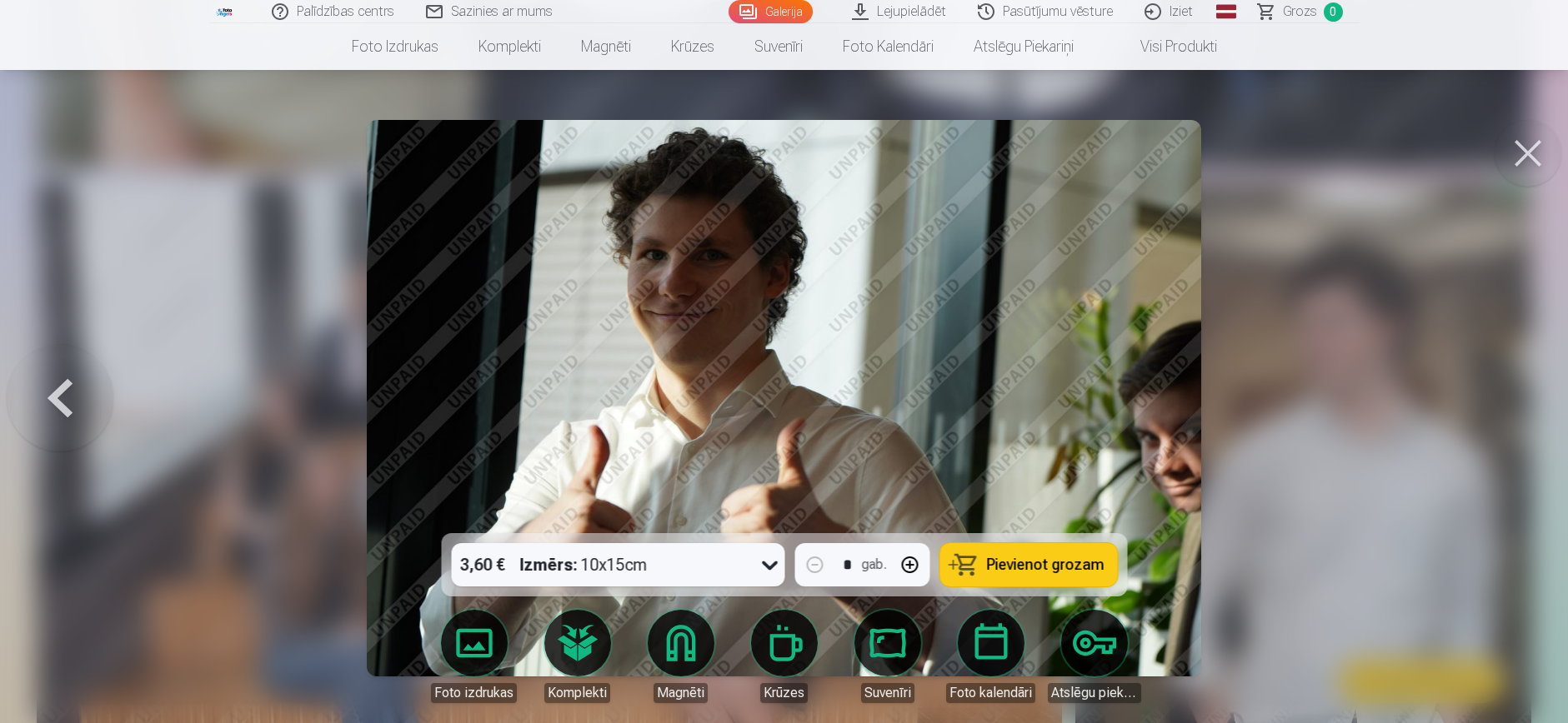
click at [1020, 389] on div at bounding box center [784, 361] width 1568 height 723
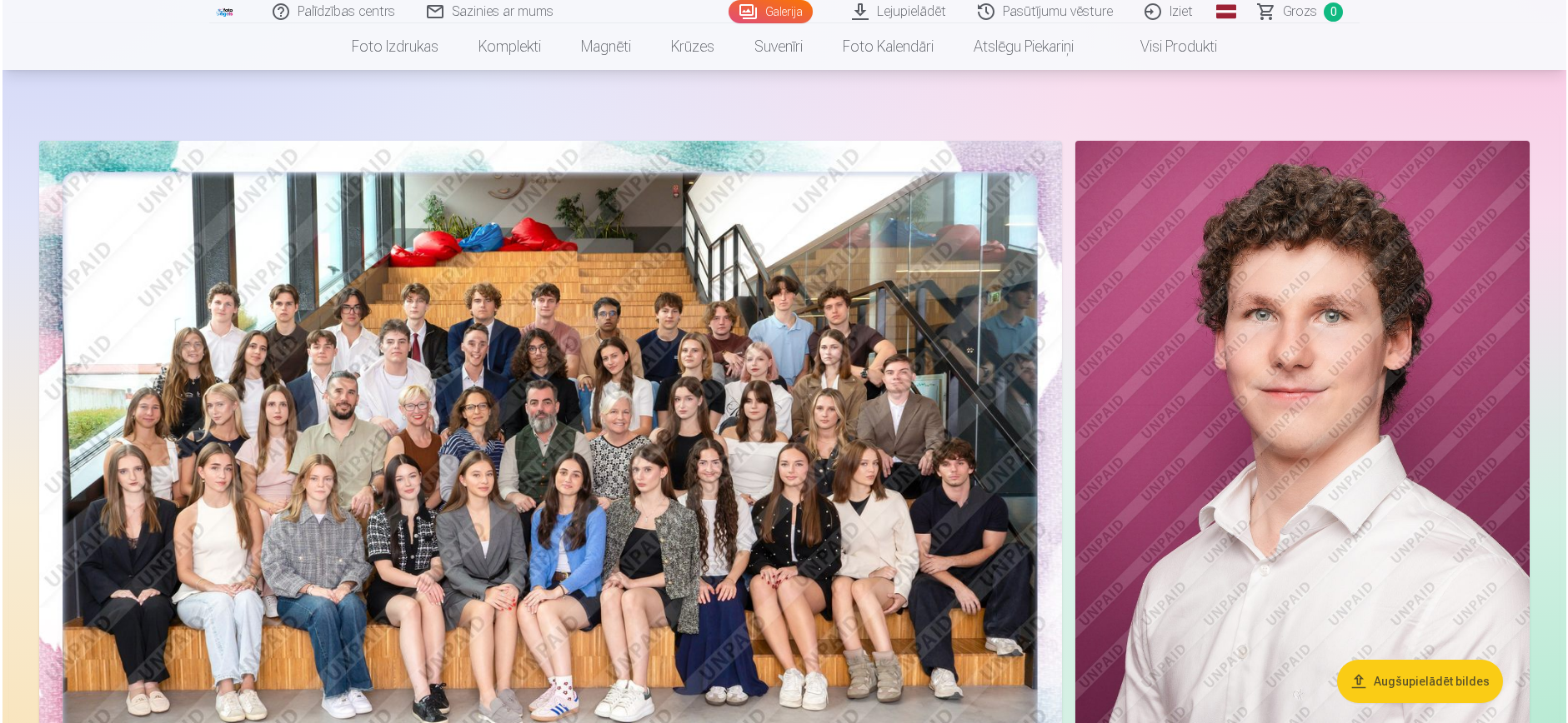
scroll to position [83, 0]
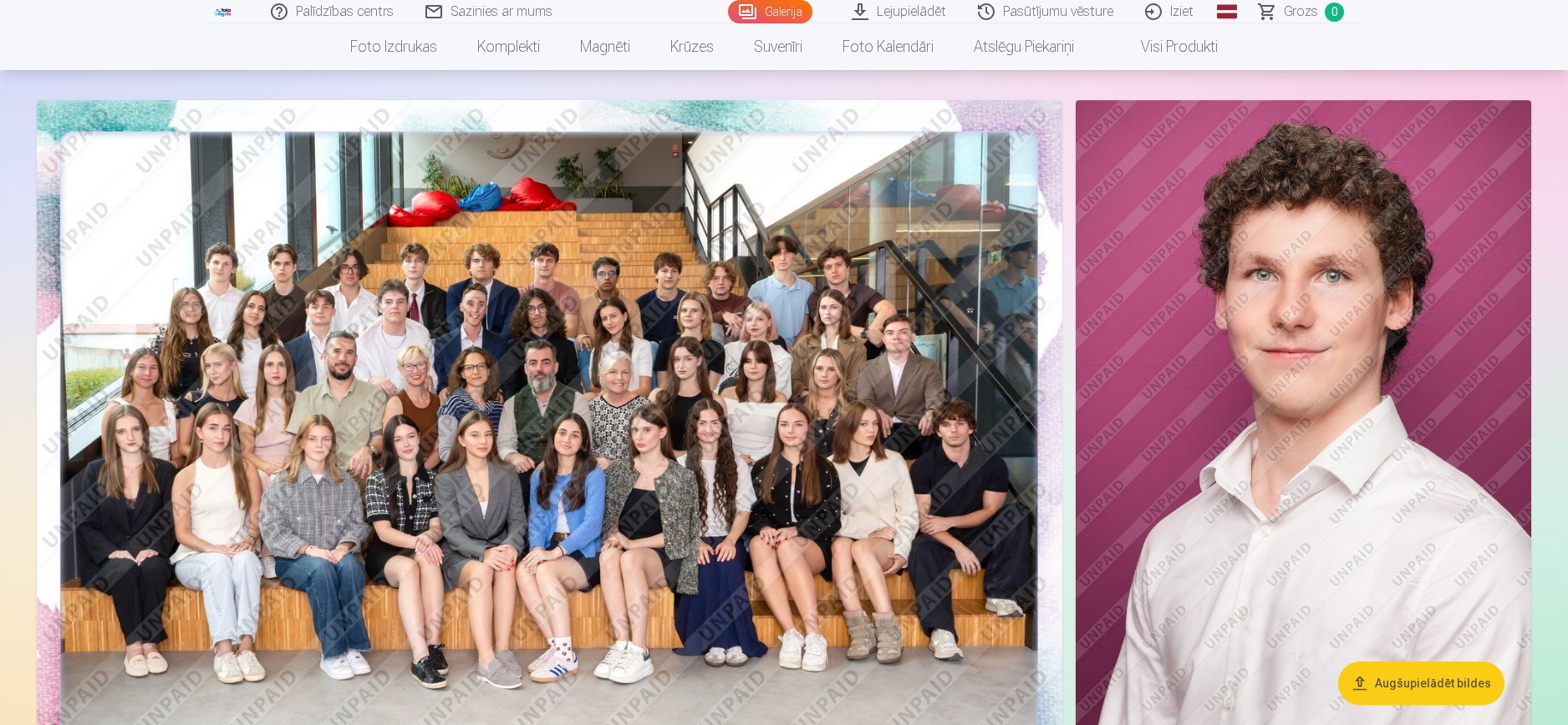
click at [704, 332] on img at bounding box center [550, 442] width 1026 height 683
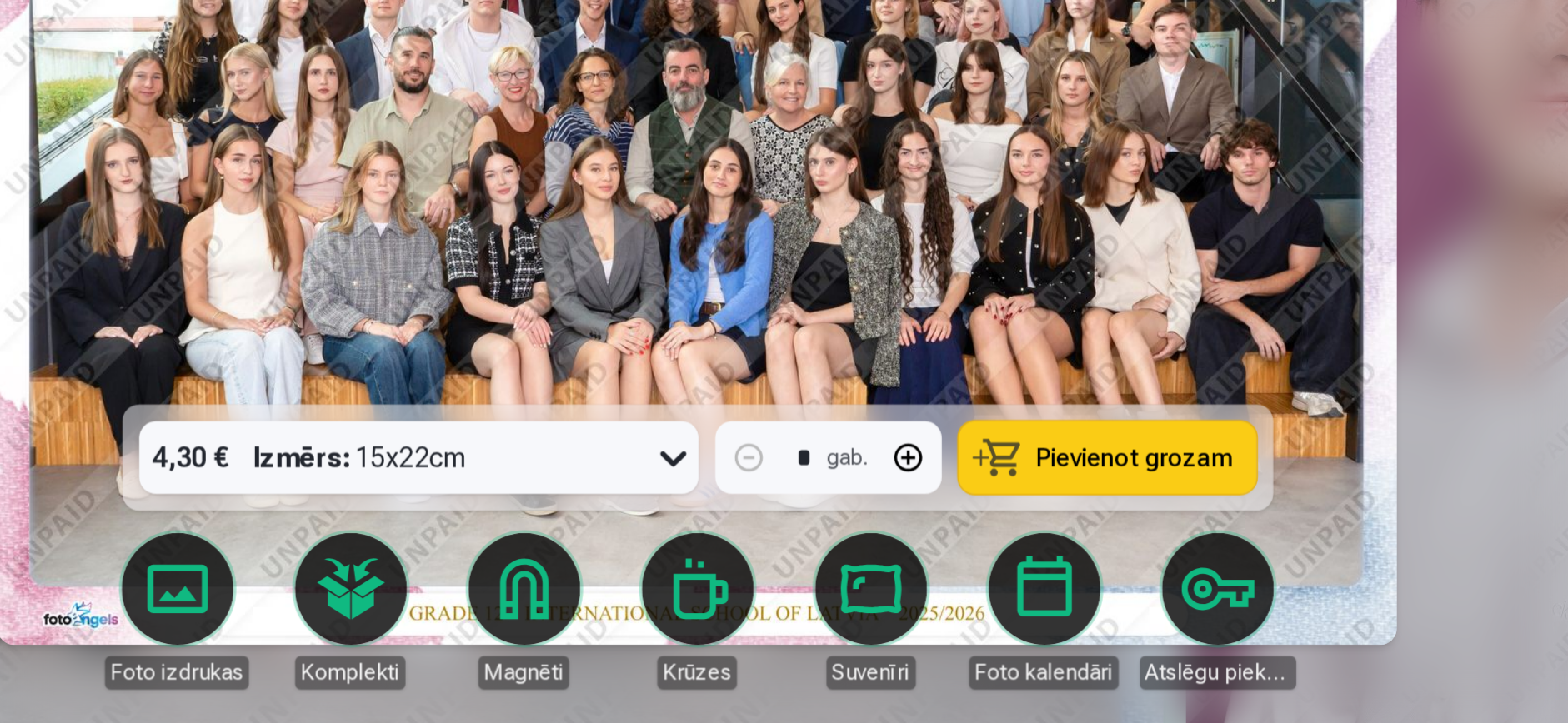
scroll to position [82, 0]
